Goal: Use online tool/utility: Utilize a website feature to perform a specific function

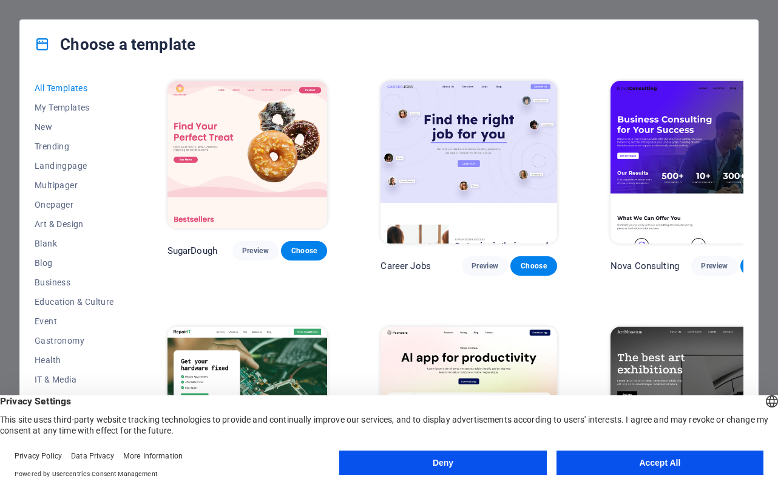
click at [750, 261] on span "Choose" at bounding box center [763, 266] width 27 height 10
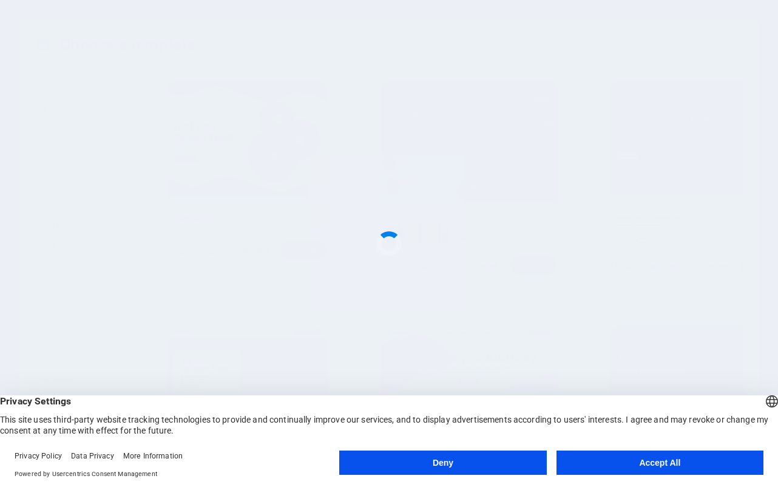
click at [642, 463] on button "Accept All" at bounding box center [659, 462] width 207 height 24
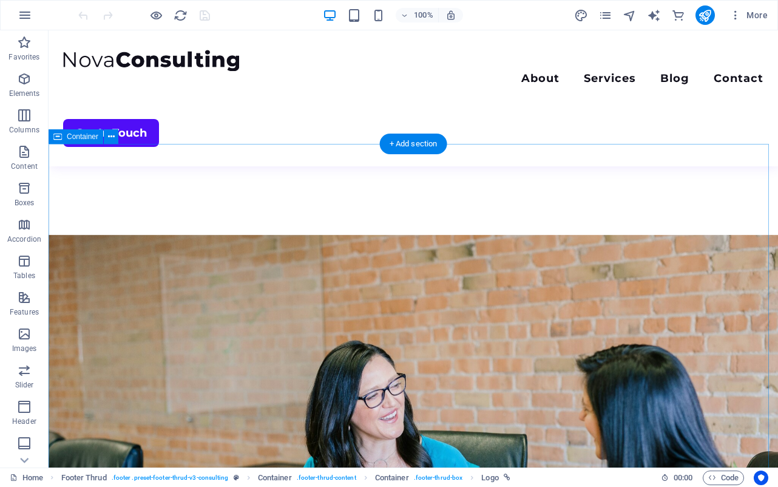
scroll to position [2183, 0]
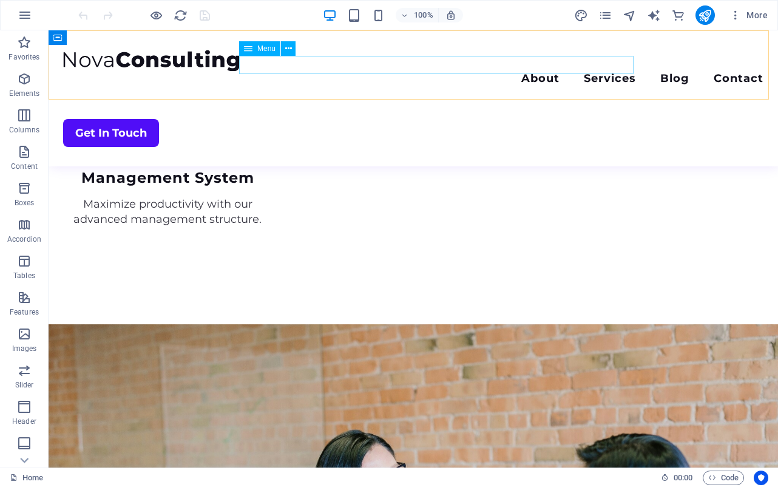
click at [414, 71] on nav "About Services Blog Contact" at bounding box center [413, 80] width 700 height 18
click at [419, 71] on nav "About Services Blog Contact" at bounding box center [413, 80] width 700 height 18
click at [264, 47] on span "Menu" at bounding box center [266, 48] width 18 height 7
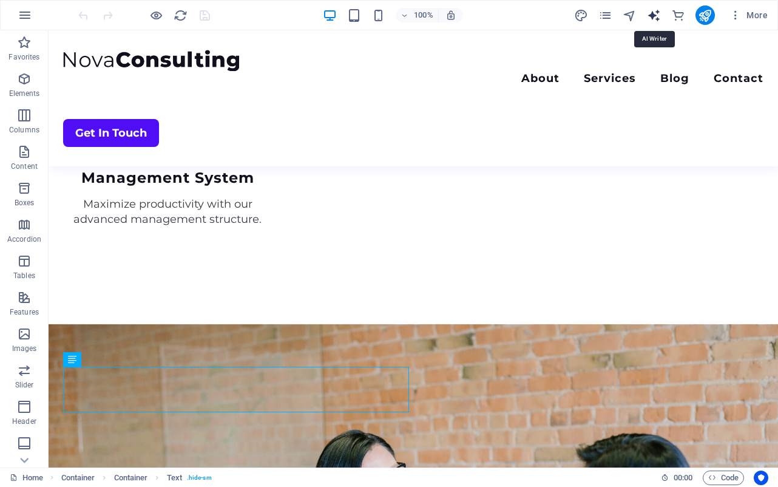
click at [656, 19] on icon "text_generator" at bounding box center [654, 15] width 14 height 14
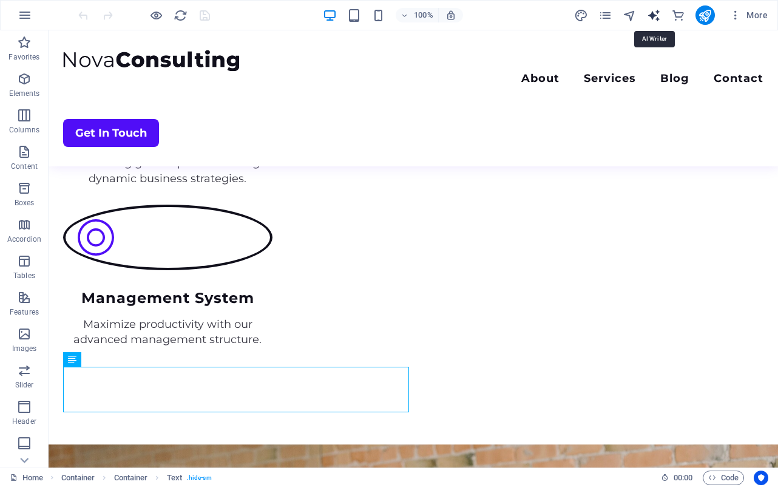
select select "English"
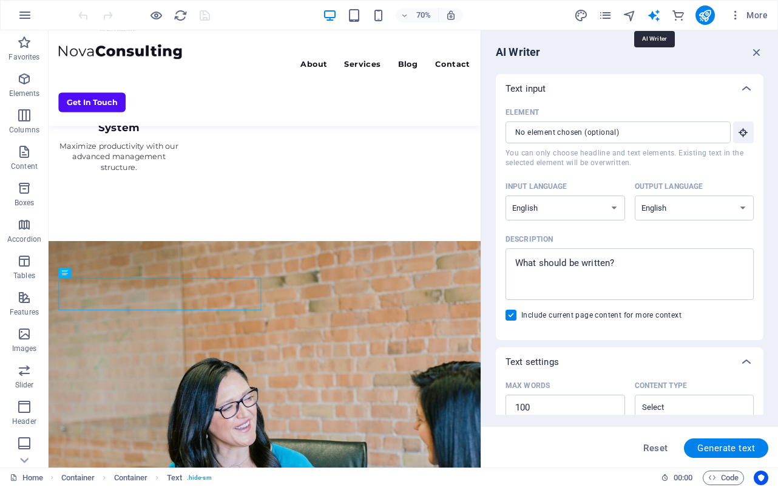
scroll to position [0, 0]
type textarea "x"
click at [647, 270] on textarea "Description x ​" at bounding box center [630, 273] width 236 height 39
type textarea "h"
type textarea "x"
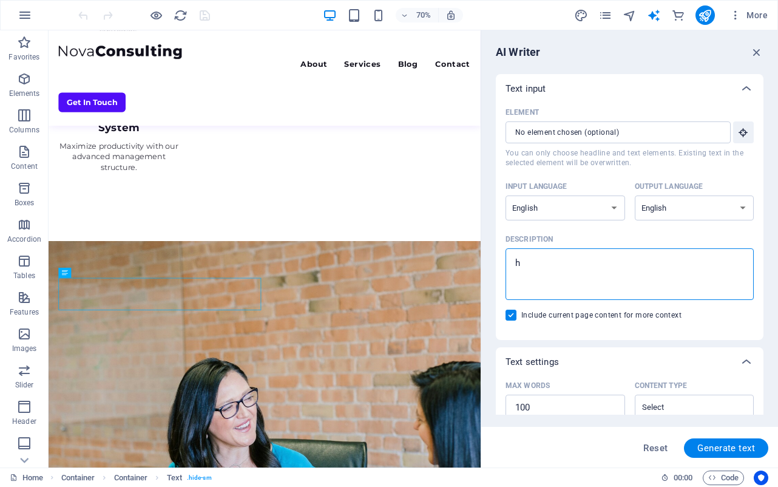
type textarea "hw"
type textarea "x"
type textarea "hwo"
type textarea "x"
type textarea "hwo"
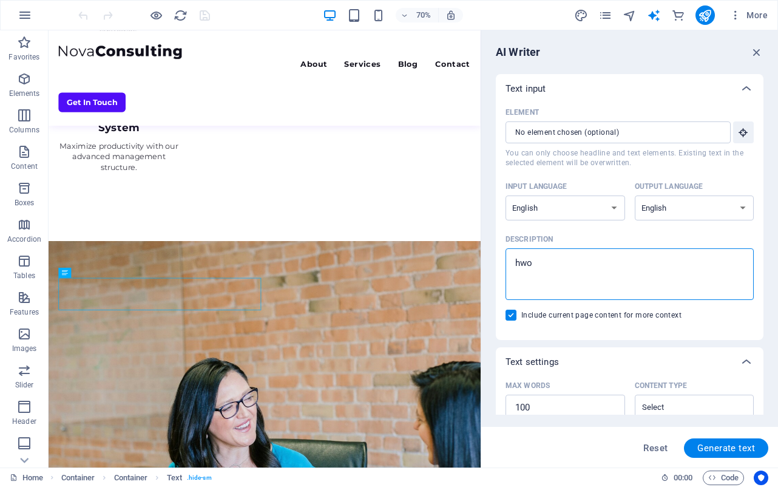
type textarea "x"
type textarea "hwo a"
type textarea "x"
type textarea "hwo"
type textarea "x"
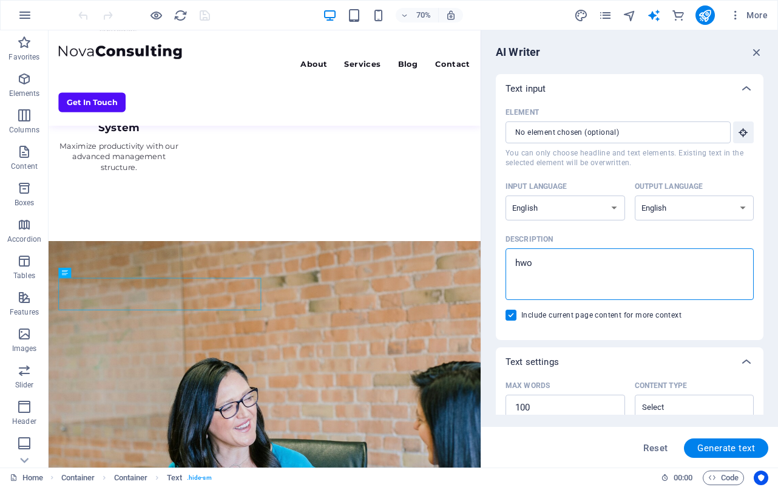
type textarea "hwo"
type textarea "x"
type textarea "hw"
type textarea "x"
type textarea "h"
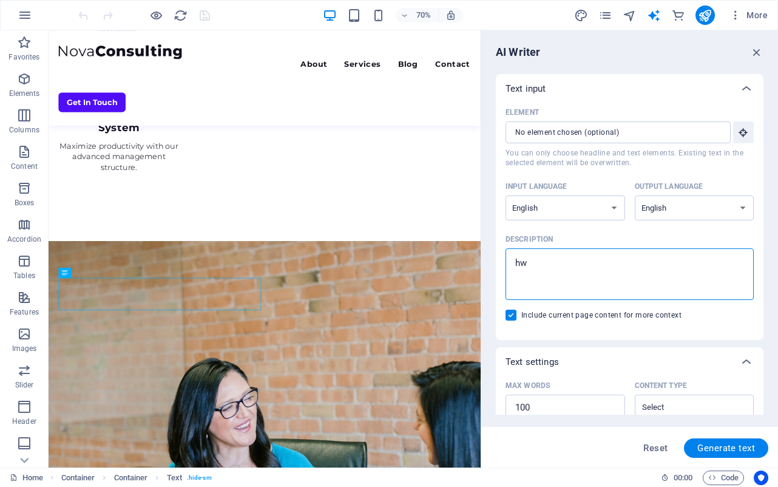
type textarea "x"
type textarea "m"
type textarea "x"
type textarea "mo"
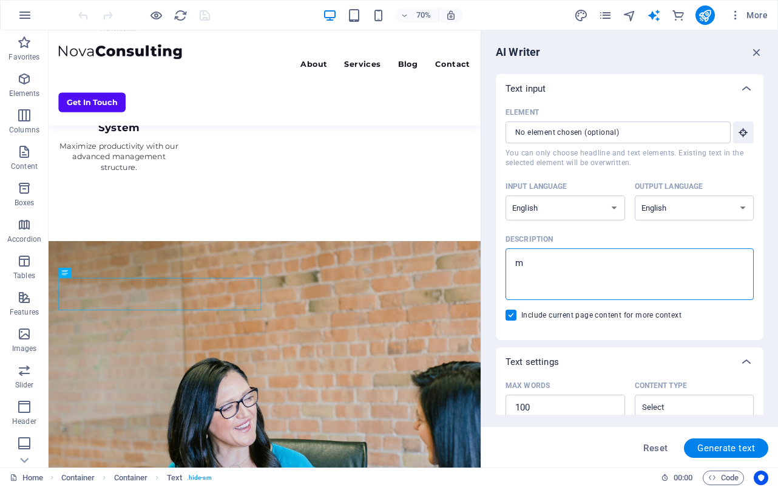
type textarea "x"
type textarea "mor"
type textarea "x"
type textarea "more"
type textarea "x"
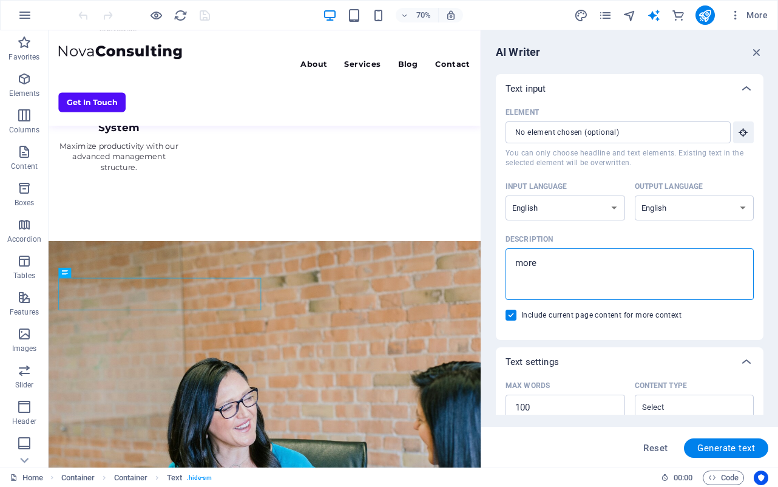
type textarea "more"
type textarea "x"
type textarea "more a"
type textarea "x"
type textarea "more ab"
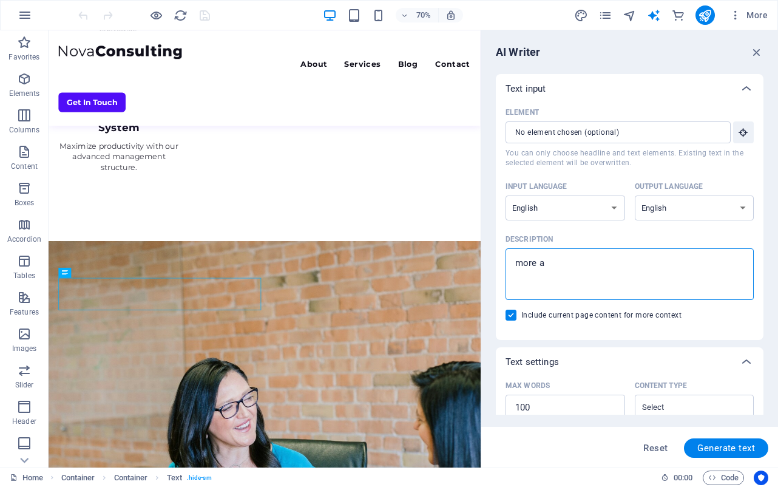
type textarea "x"
type textarea "more abo"
type textarea "x"
type textarea "more abou"
type textarea "x"
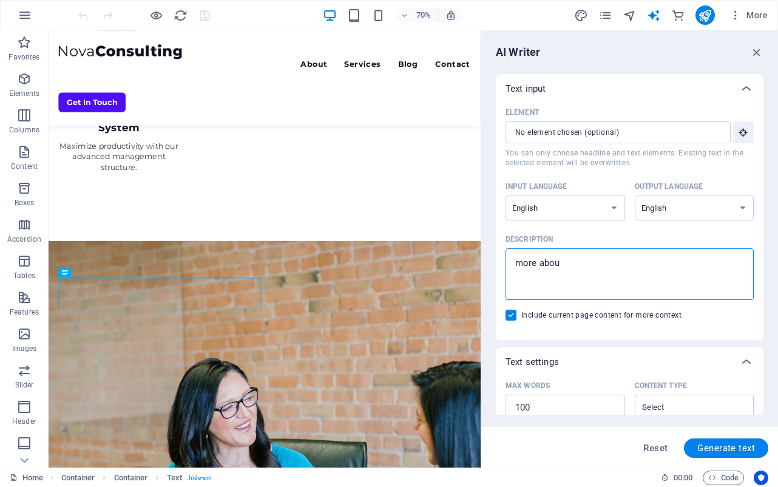
type textarea "more about"
type textarea "x"
type textarea "more about"
type textarea "x"
type textarea "more about w"
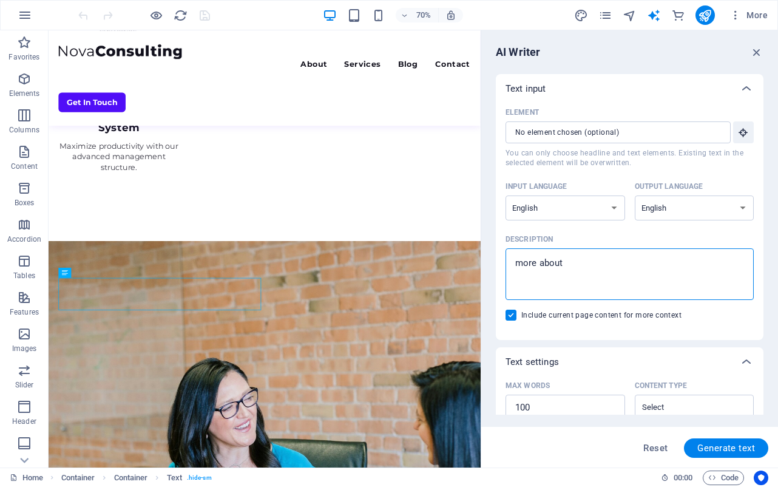
type textarea "x"
type textarea "more about we"
type textarea "x"
type textarea "more about web"
type textarea "x"
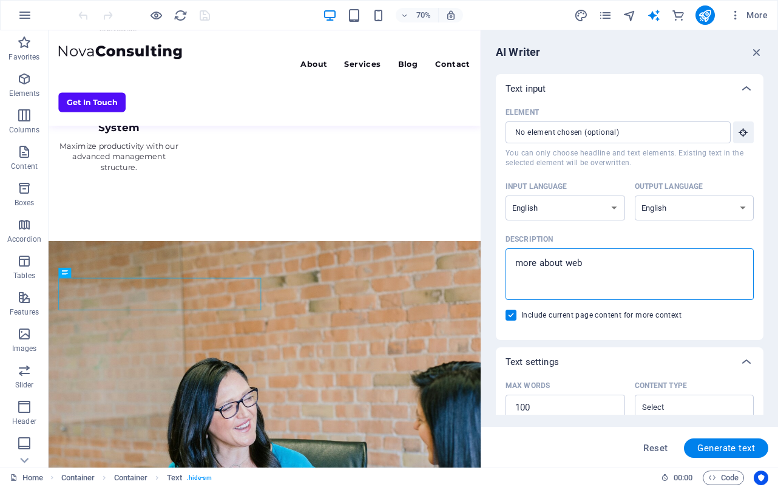
type textarea "more about webs"
type textarea "x"
type textarea "more about web"
type textarea "x"
type textarea "more about we"
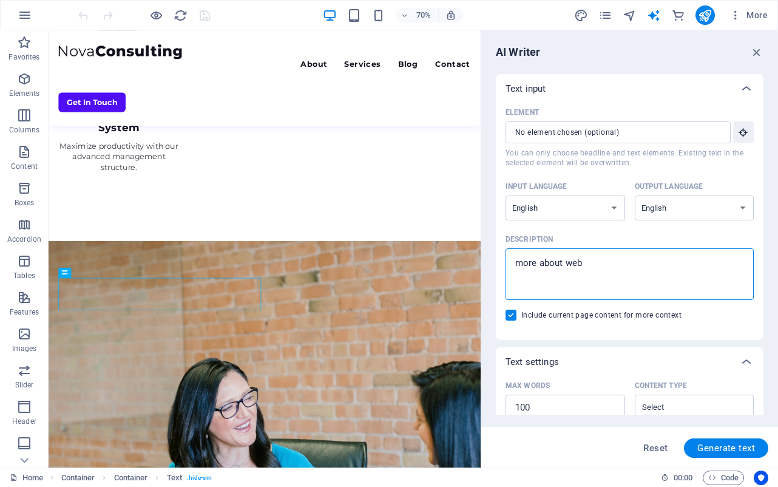
type textarea "x"
type textarea "more about w"
type textarea "x"
type textarea "more about"
type textarea "x"
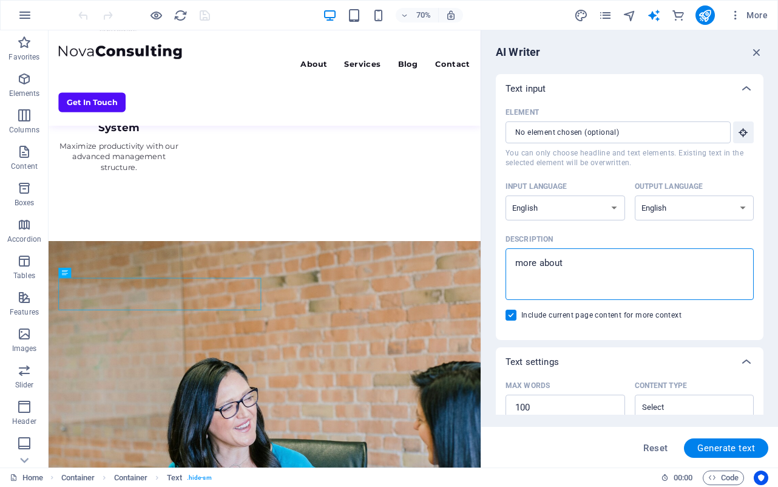
type textarea "more about t"
type textarea "x"
type textarea "more about ti"
type textarea "x"
type textarea "more about tik"
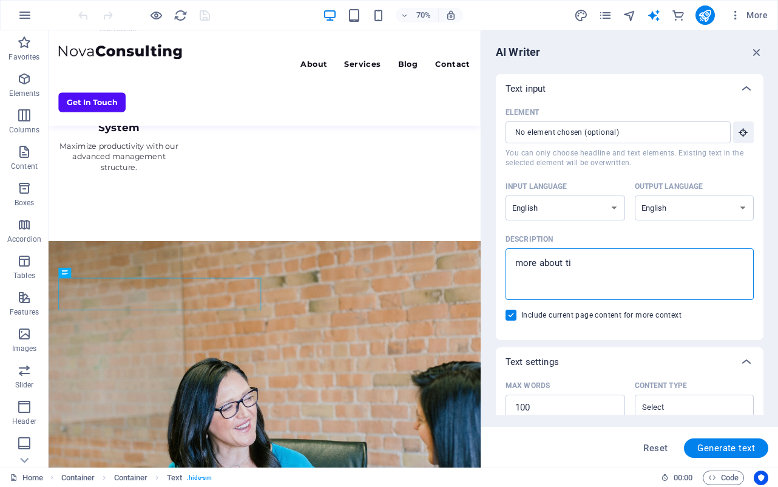
type textarea "x"
type textarea "more about tikt"
type textarea "x"
type textarea "more about tikto"
type textarea "x"
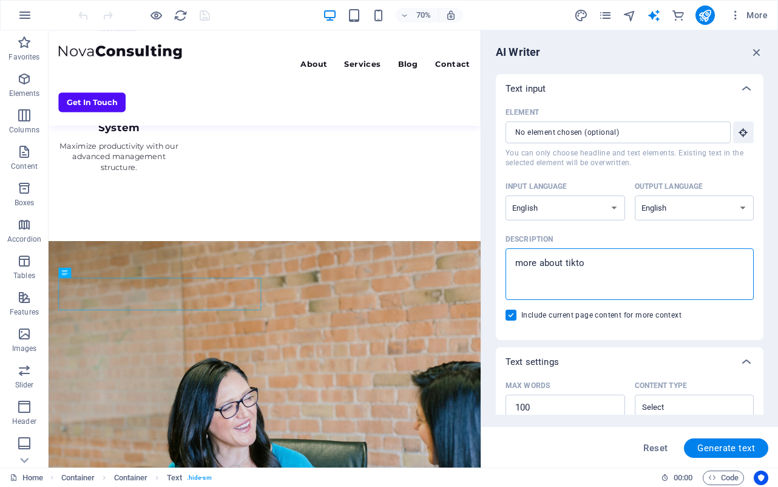
type textarea "more about tiktoi"
type textarea "x"
type textarea "more about tikto"
type textarea "x"
type textarea "more about tiktok"
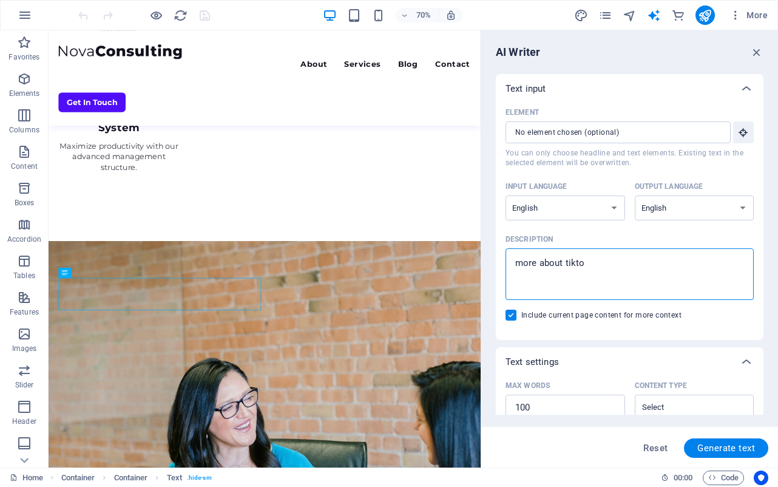
type textarea "x"
type textarea "more about tiktok"
type textarea "x"
type textarea "more about tiktok s"
type textarea "x"
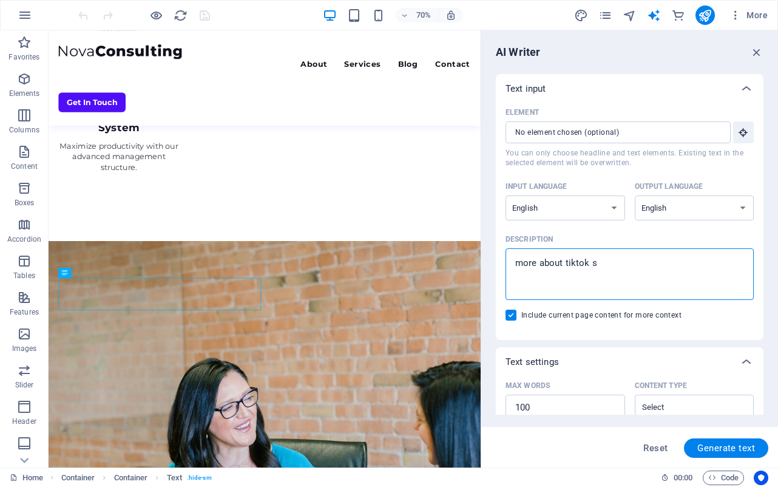
type textarea "more about tiktok st"
type textarea "x"
type textarea "more about tiktok str"
type textarea "x"
type textarea "more about tiktok stre"
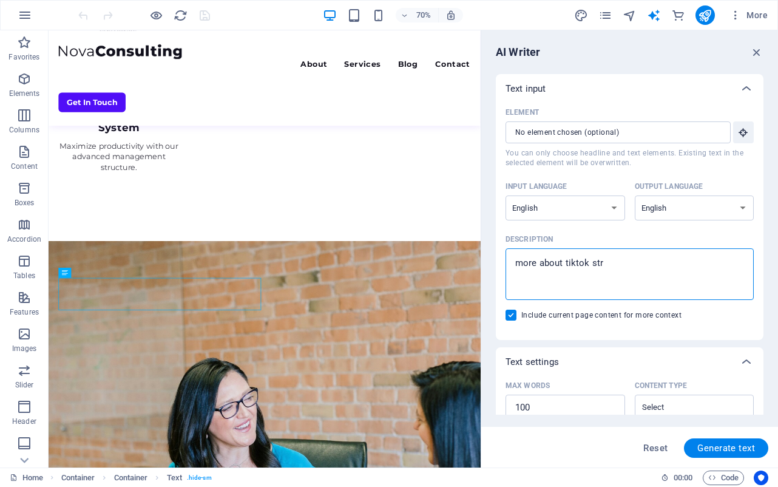
type textarea "x"
type textarea "more about tiktok strea"
type textarea "x"
type textarea "more about tiktok stream"
type textarea "x"
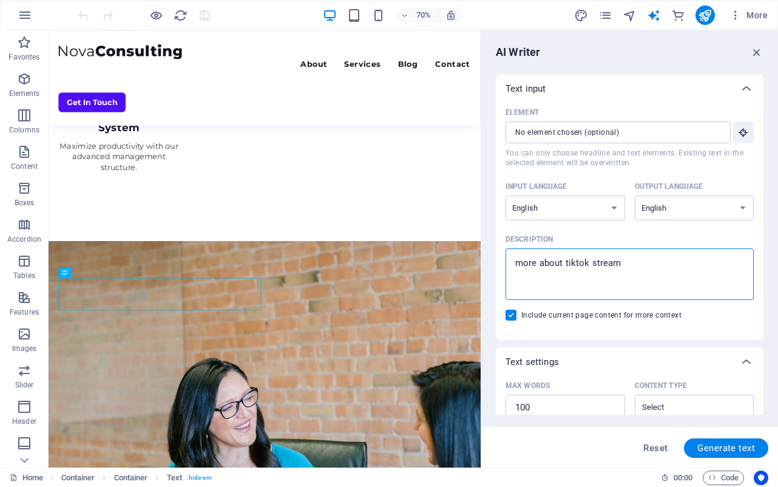
type textarea "more about tiktok streami"
type textarea "x"
type textarea "more about tiktok streamin"
type textarea "x"
type textarea "more about tiktok streaming"
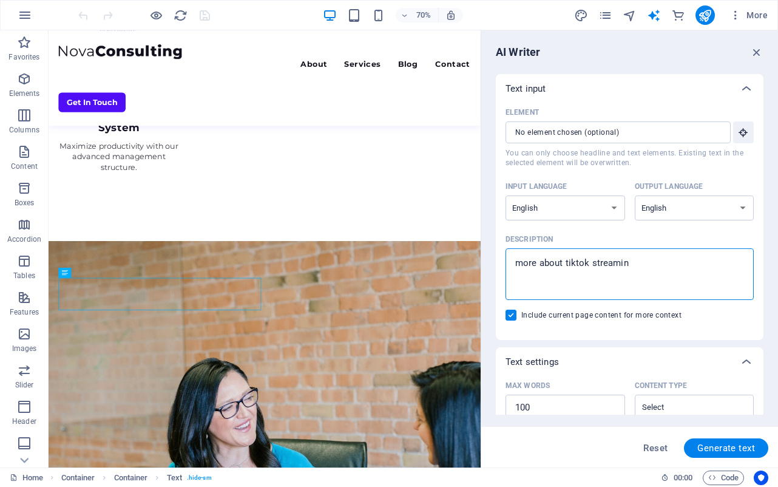
type textarea "x"
type textarea "more about tiktok streaming"
type textarea "x"
type textarea "more about tiktok streaming s"
type textarea "x"
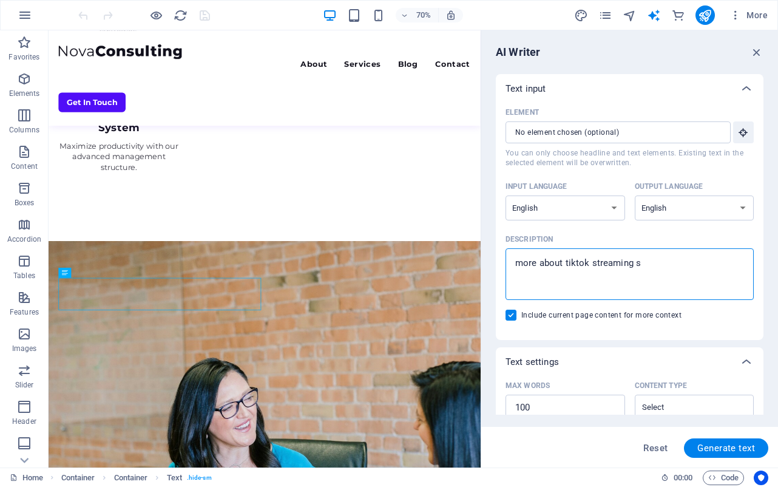
type textarea "more about tiktok streaming se"
type textarea "x"
type textarea "more about tiktok streaming ser"
type textarea "x"
type textarea "more about tiktok streaming serv"
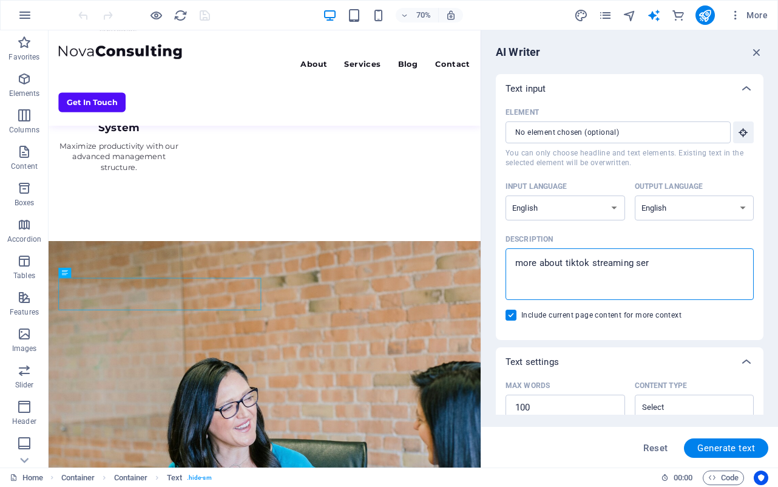
type textarea "x"
type textarea "more about tiktok streaming servi"
type textarea "x"
type textarea "more about tiktok streaming servic"
type textarea "x"
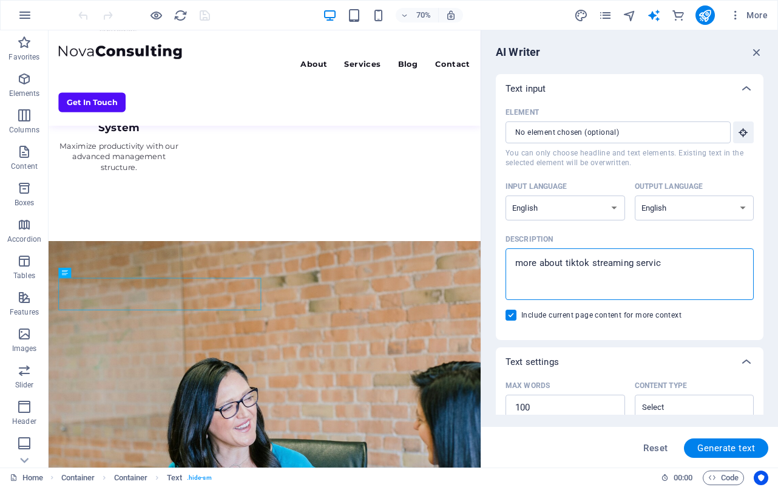
type textarea "more about tiktok streaming service"
type textarea "x"
type textarea "more about tiktok streaming service"
type textarea "x"
type textarea "more about tiktok streaming service w"
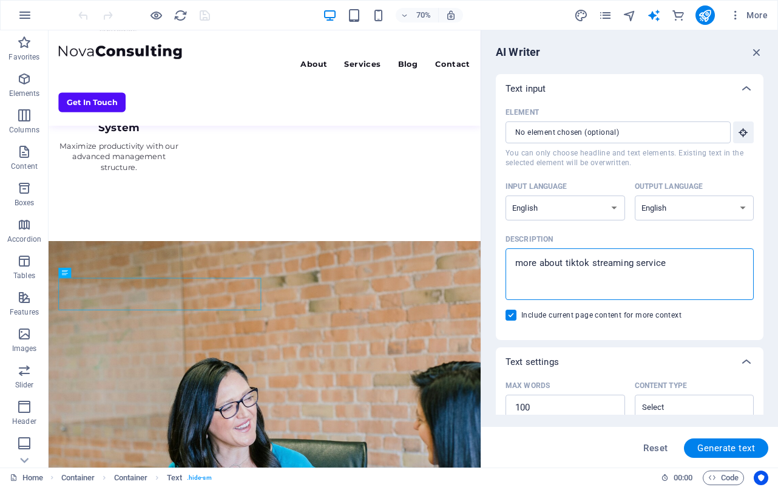
type textarea "x"
type textarea "more about tiktok streaming service we"
type textarea "x"
type textarea "more about tiktok streaming service we"
type textarea "x"
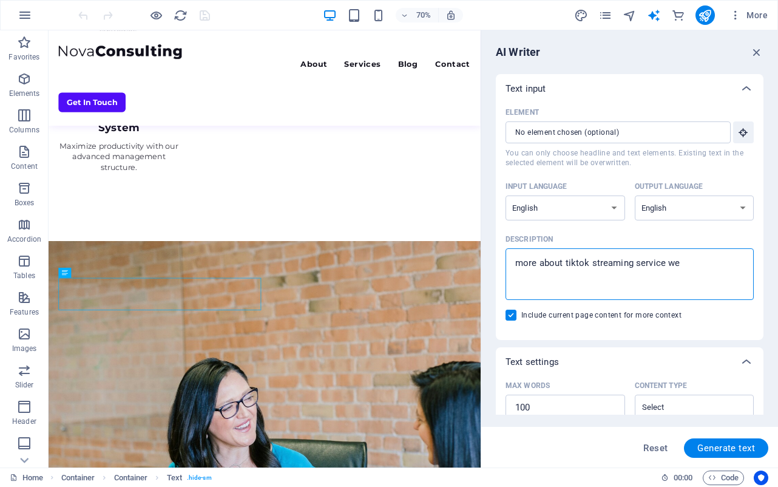
type textarea "more about tiktok streaming service we d"
type textarea "x"
type textarea "more about tiktok streaming service we do"
type textarea "x"
type textarea "more about tiktok streaming service we do"
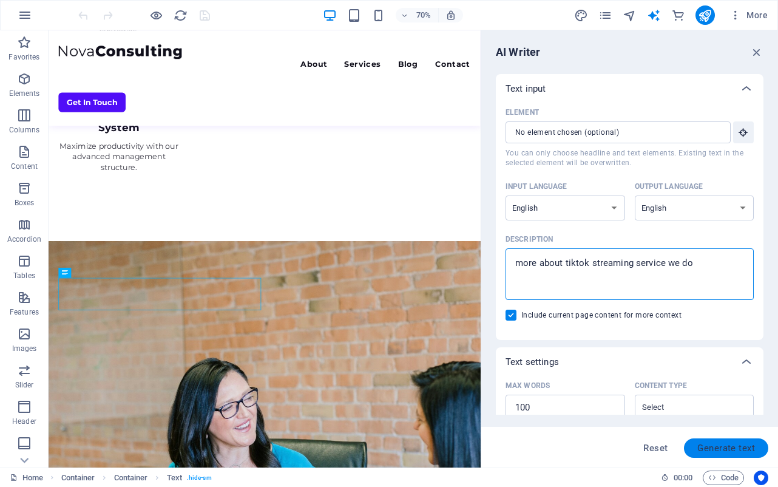
click at [731, 443] on span "Generate text" at bounding box center [726, 448] width 58 height 10
type textarea "x"
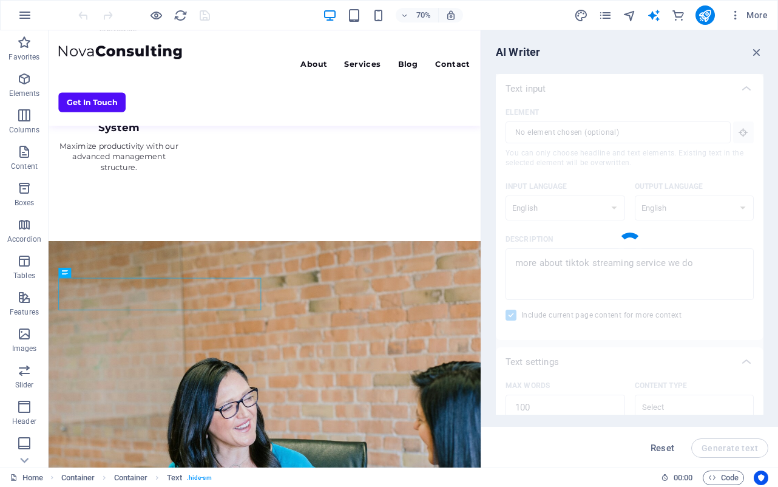
type textarea "x"
type textarea "Our TikTok streaming service enhances engagement and brand visibility through i…"
type textarea "x"
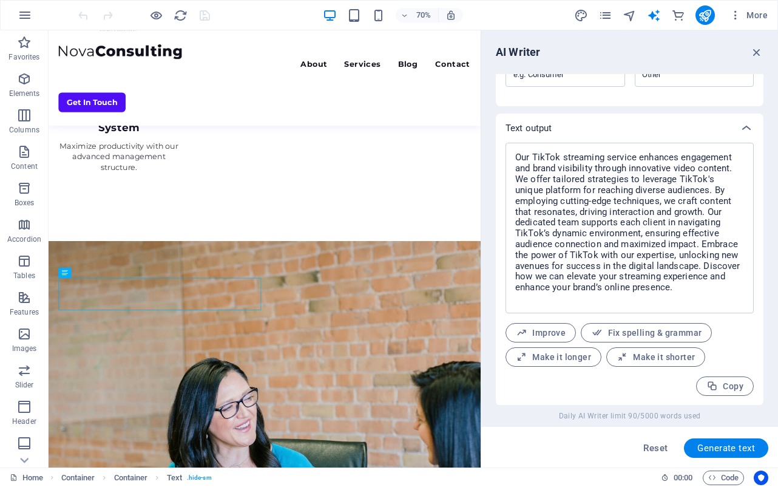
scroll to position [439, 0]
click at [716, 386] on span "Copy" at bounding box center [724, 386] width 37 height 12
type textarea "x"
click at [729, 449] on span "Generate text" at bounding box center [726, 448] width 58 height 10
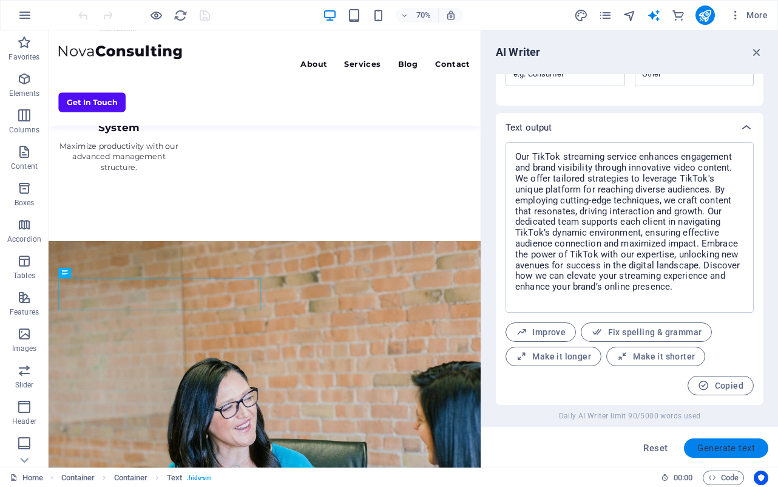
type textarea "x"
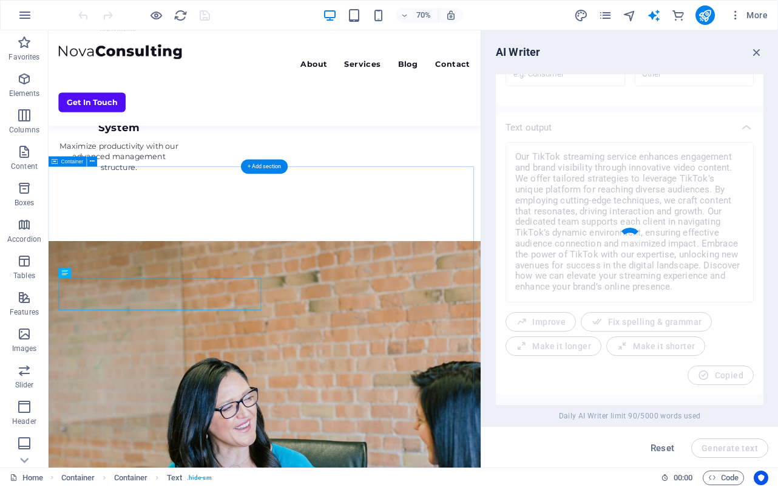
type textarea "x"
type textarea "Discover the dynamic world of TikTok streaming services with our tailored consu…"
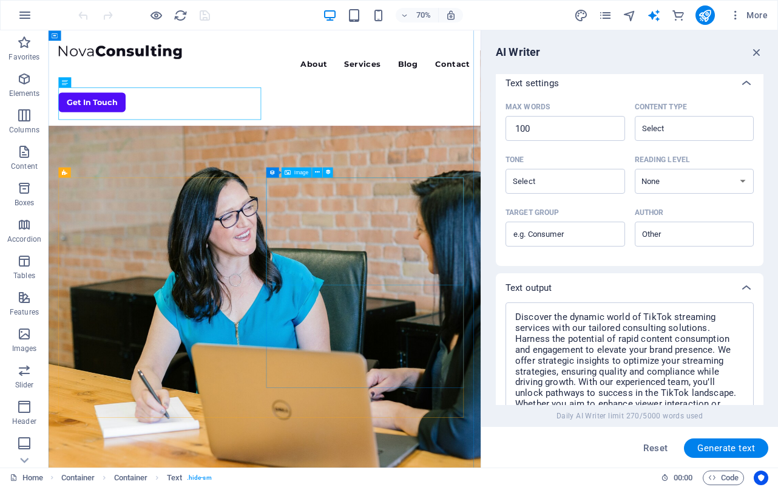
scroll to position [2781, 0]
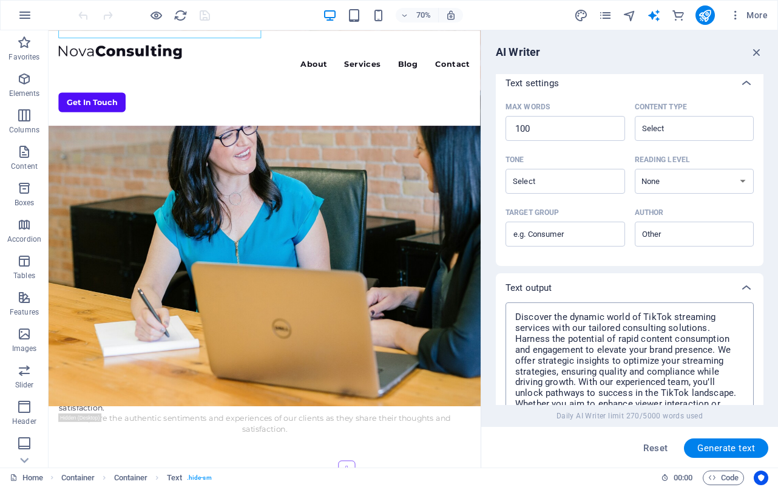
click at [643, 381] on textarea "Discover the dynamic world of TikTok streaming services with our tailored consu…" at bounding box center [630, 382] width 236 height 148
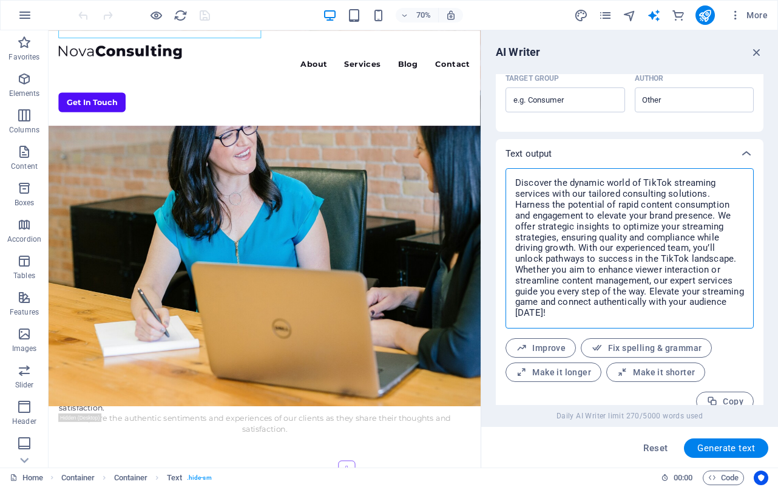
scroll to position [439, 0]
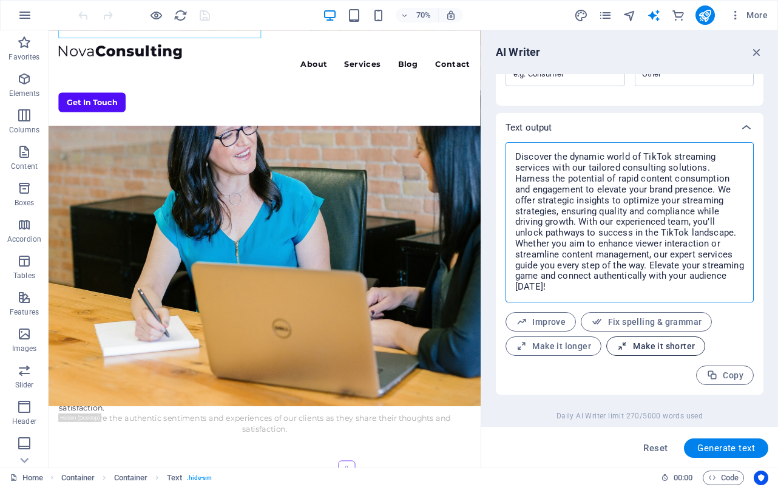
type textarea "x"
click at [632, 348] on span "Make it shorter" at bounding box center [656, 346] width 78 height 12
type textarea "x"
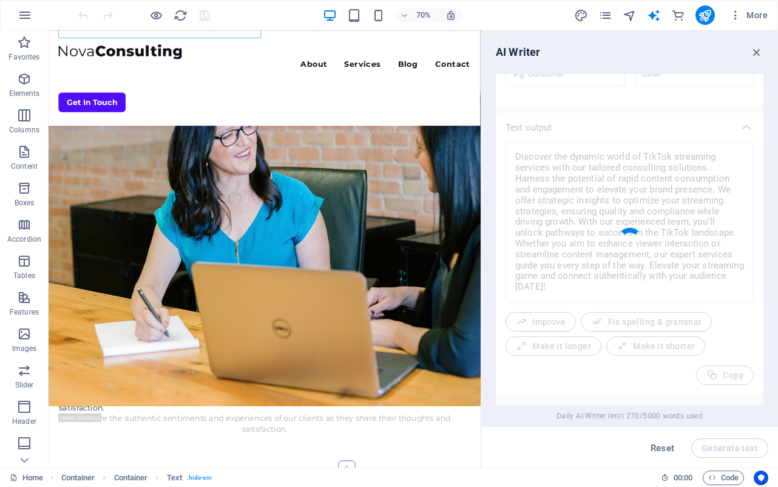
type textarea "x"
type textarea "Explore TikTok streaming with our customized consulting solutions. Enhance your…"
type textarea "x"
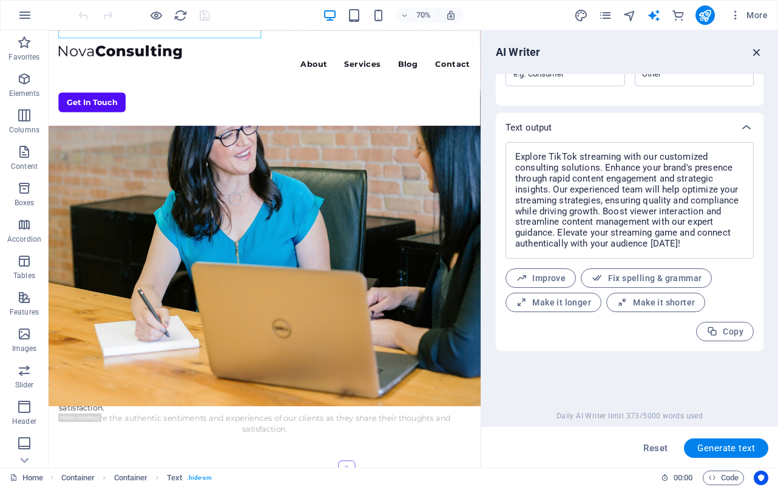
click at [760, 50] on icon "button" at bounding box center [756, 52] width 13 height 13
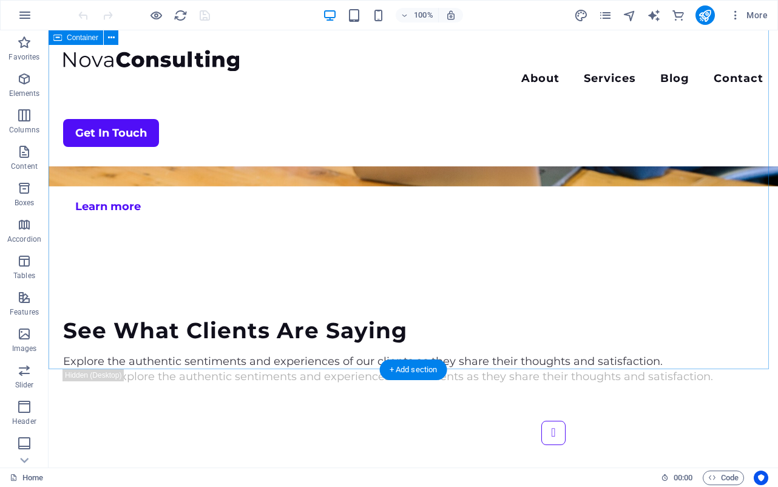
scroll to position [2341, 0]
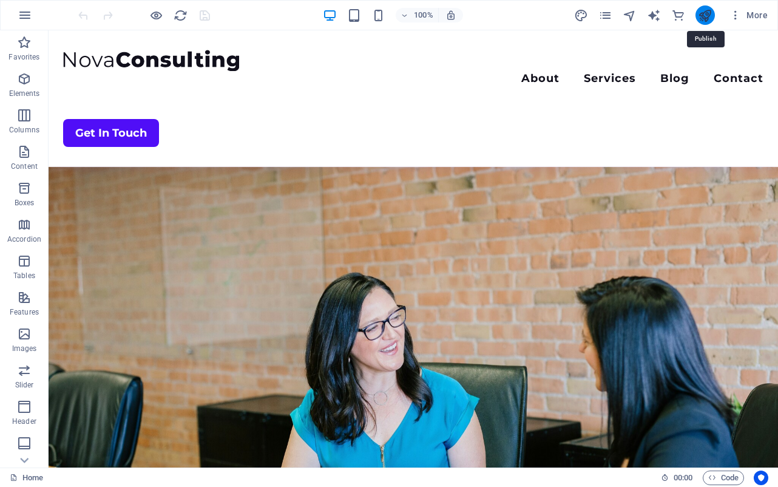
click at [709, 13] on icon "publish" at bounding box center [705, 15] width 14 height 14
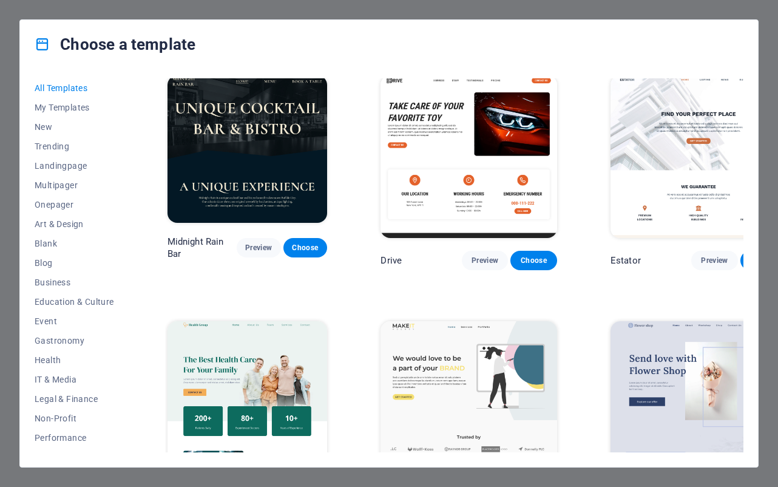
scroll to position [2713, 0]
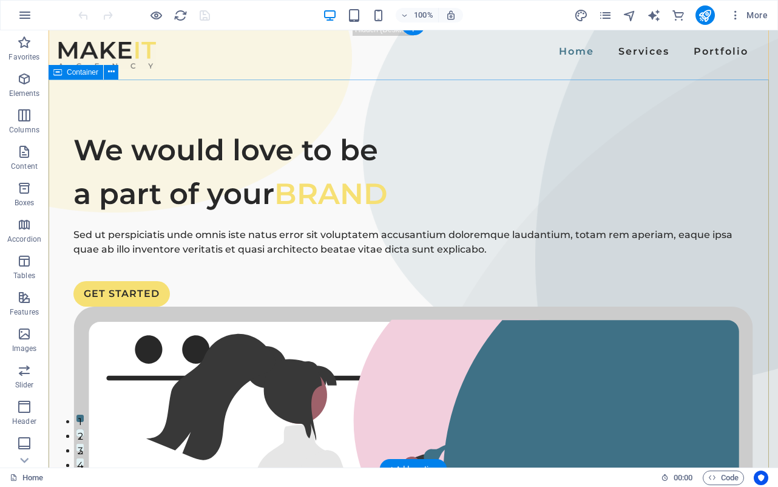
scroll to position [10, 0]
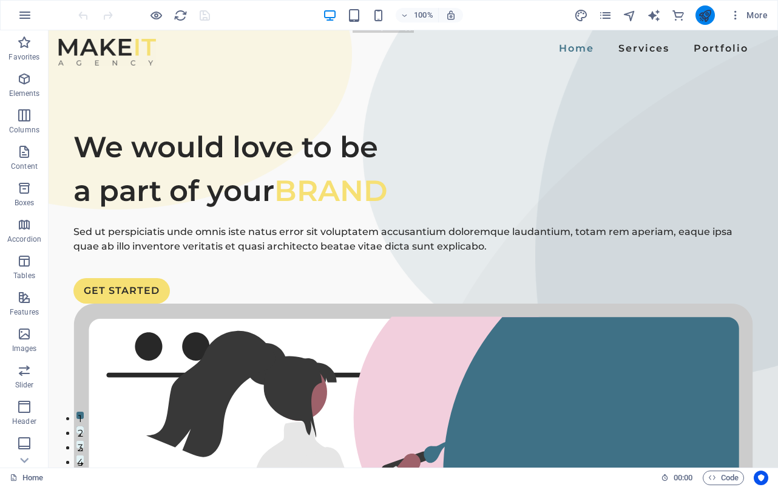
click at [697, 16] on button "publish" at bounding box center [704, 14] width 19 height 19
